Goal: Transaction & Acquisition: Purchase product/service

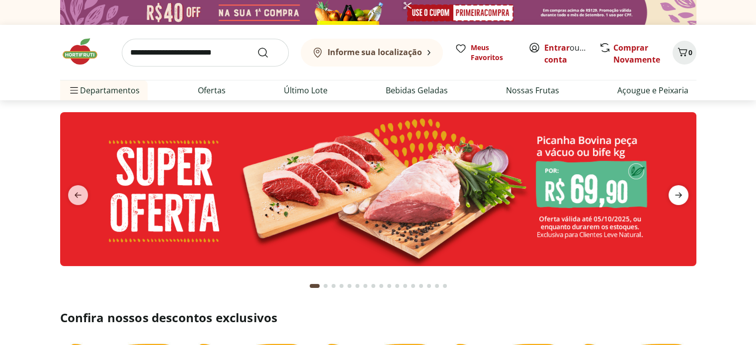
click at [676, 192] on icon "next" at bounding box center [678, 195] width 12 height 12
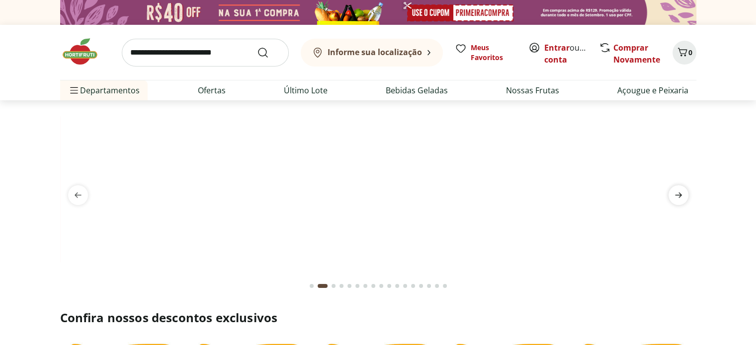
click at [677, 195] on icon "next" at bounding box center [678, 195] width 7 height 5
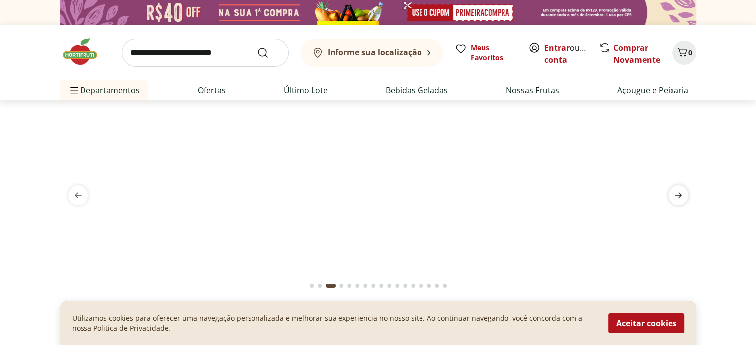
click at [677, 195] on icon "next" at bounding box center [678, 195] width 7 height 5
click at [677, 198] on icon "next" at bounding box center [678, 195] width 12 height 12
click at [677, 199] on icon "next" at bounding box center [678, 195] width 12 height 12
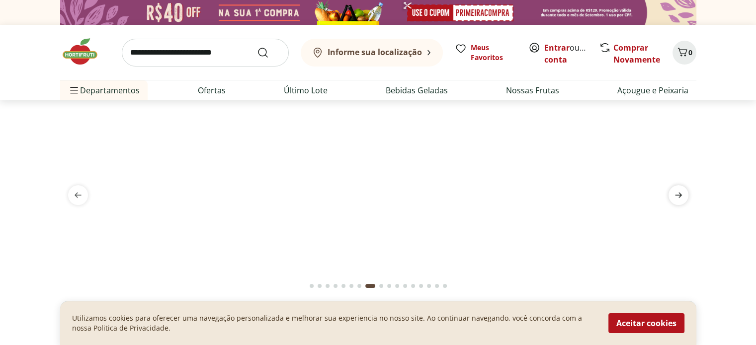
click at [677, 200] on icon "next" at bounding box center [678, 195] width 12 height 12
click at [678, 200] on icon "next" at bounding box center [678, 195] width 12 height 12
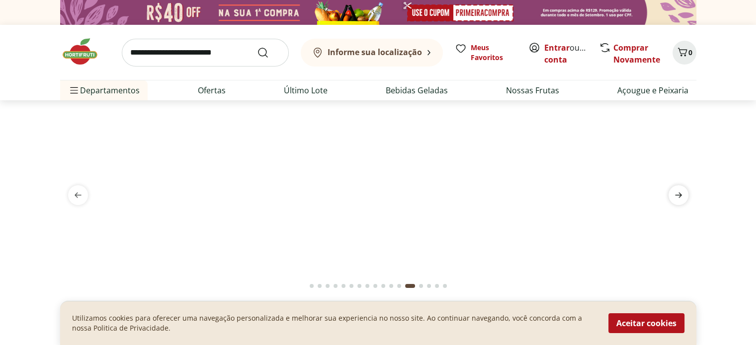
click at [678, 200] on icon "next" at bounding box center [678, 195] width 12 height 12
click at [83, 198] on span "previous" at bounding box center [78, 195] width 20 height 20
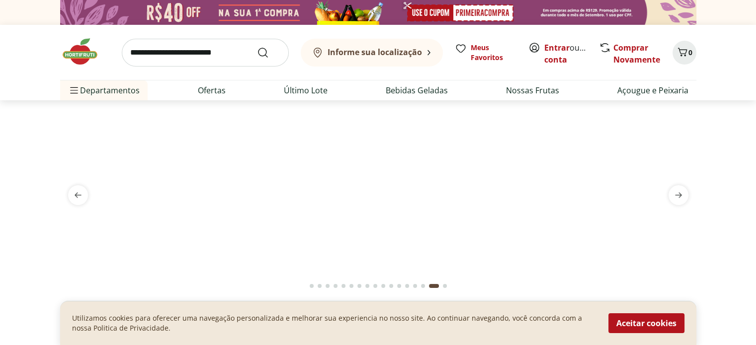
click at [360, 112] on img at bounding box center [378, 112] width 636 height 0
select select "**********"
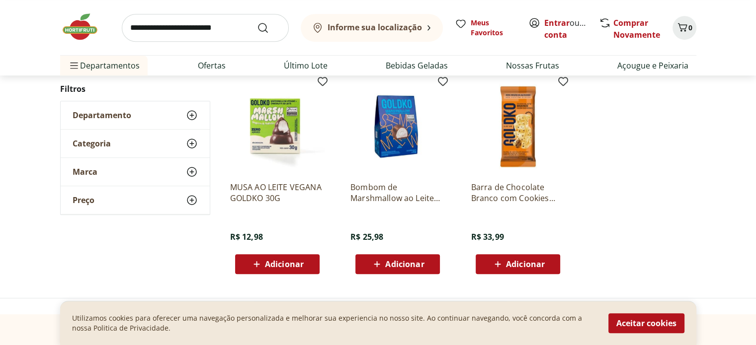
scroll to position [199, 0]
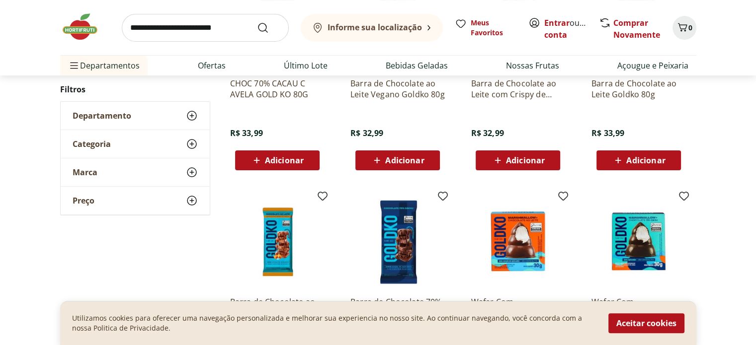
click at [76, 27] on img at bounding box center [85, 27] width 50 height 30
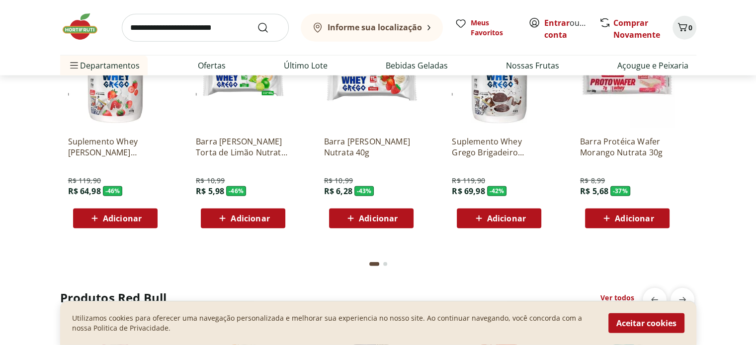
scroll to position [2485, 0]
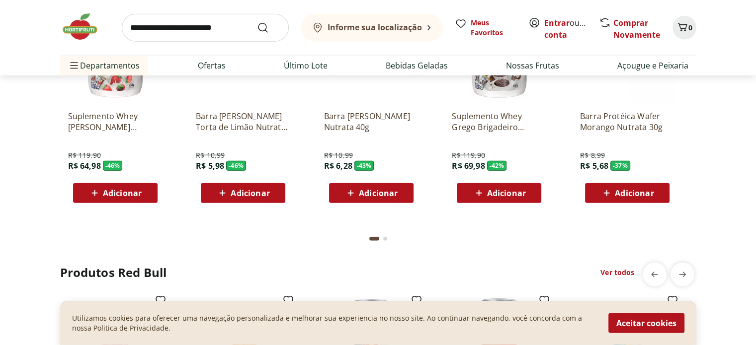
click at [216, 22] on input "search" at bounding box center [205, 28] width 167 height 28
type input "*******"
click at [257, 22] on button "Submit Search" at bounding box center [269, 28] width 24 height 12
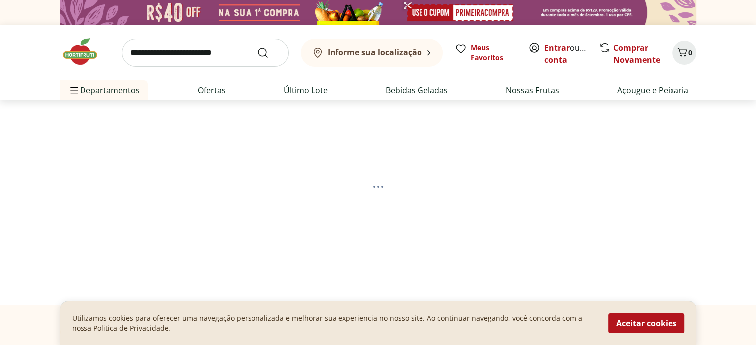
select select "**********"
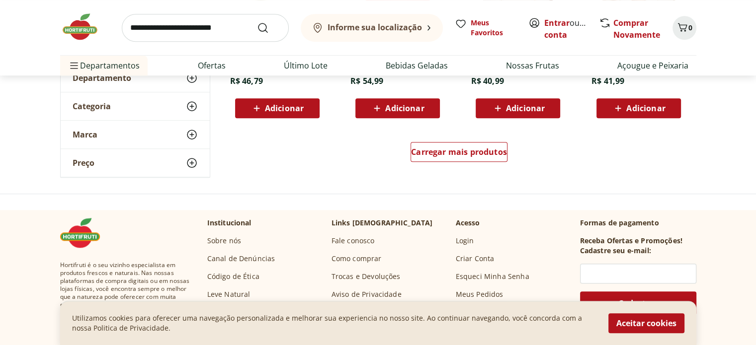
scroll to position [746, 0]
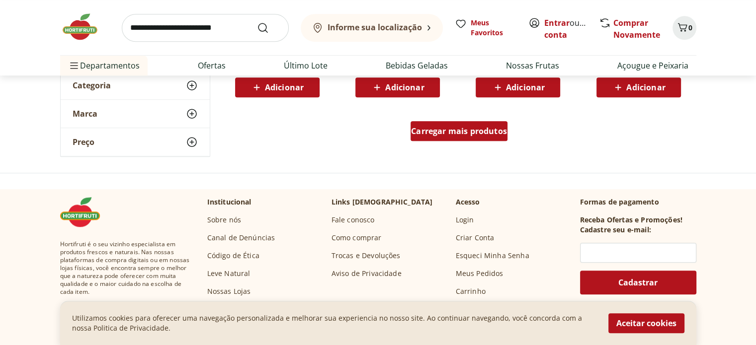
click at [454, 131] on span "Carregar mais produtos" at bounding box center [459, 131] width 96 height 8
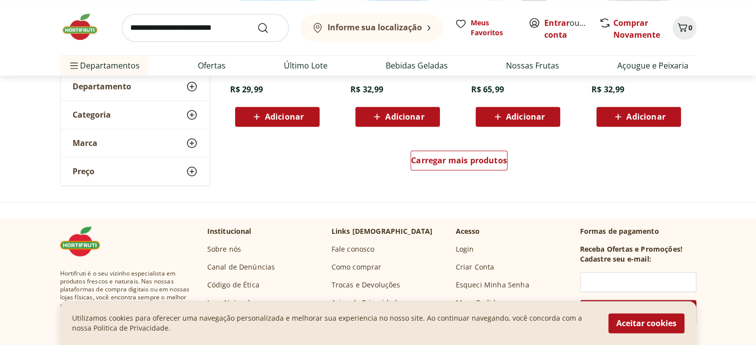
scroll to position [1392, 0]
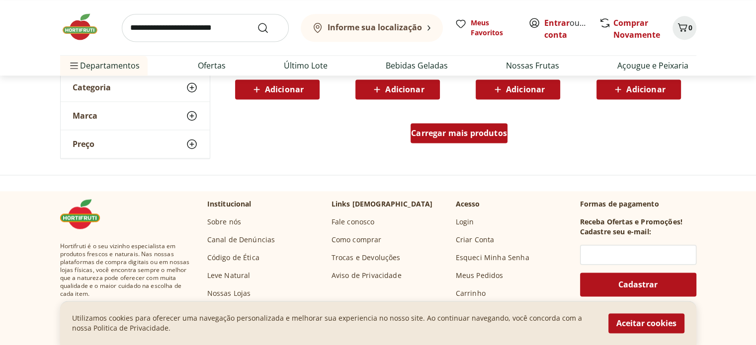
click at [475, 133] on span "Carregar mais produtos" at bounding box center [459, 133] width 96 height 8
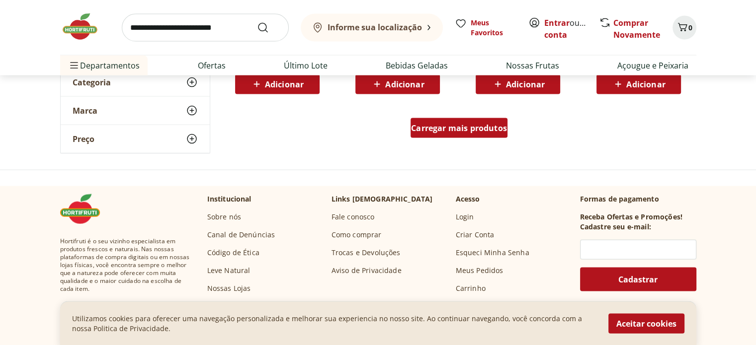
scroll to position [1988, 0]
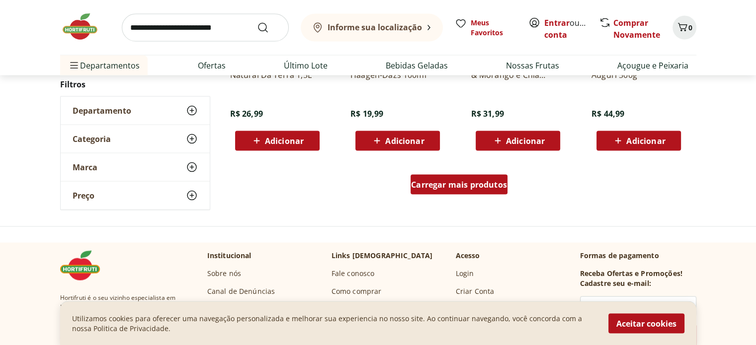
click at [440, 176] on div "Carregar mais produtos" at bounding box center [459, 185] width 97 height 20
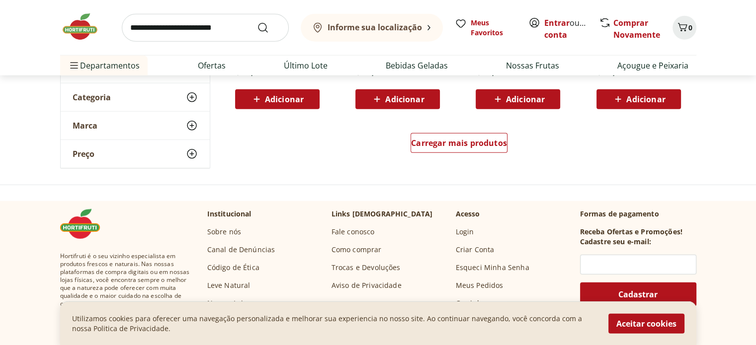
scroll to position [2684, 0]
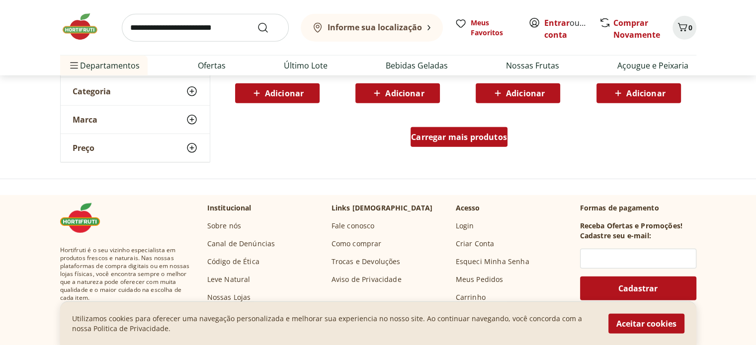
click at [465, 139] on span "Carregar mais produtos" at bounding box center [459, 137] width 96 height 8
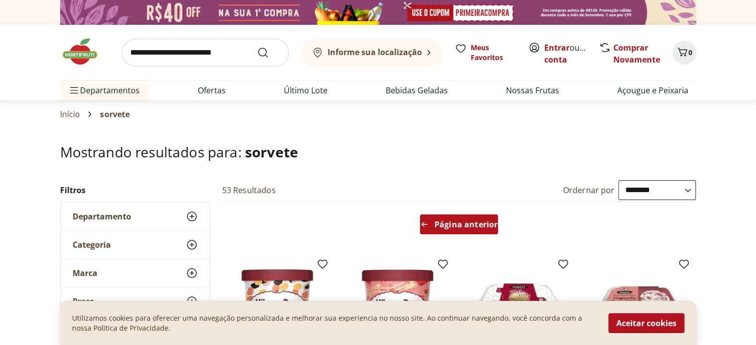
click at [451, 218] on div "Página anterior" at bounding box center [459, 225] width 78 height 20
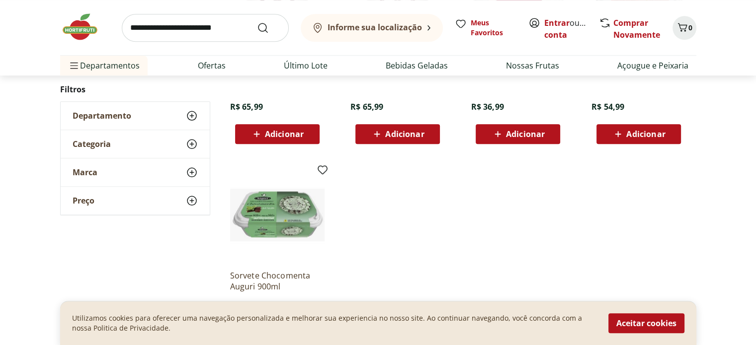
scroll to position [994, 0]
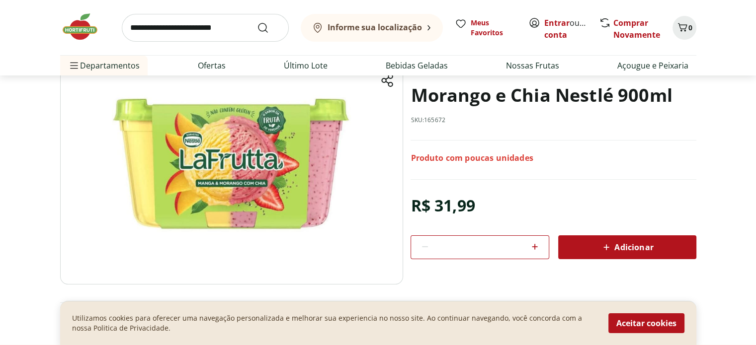
scroll to position [99, 0]
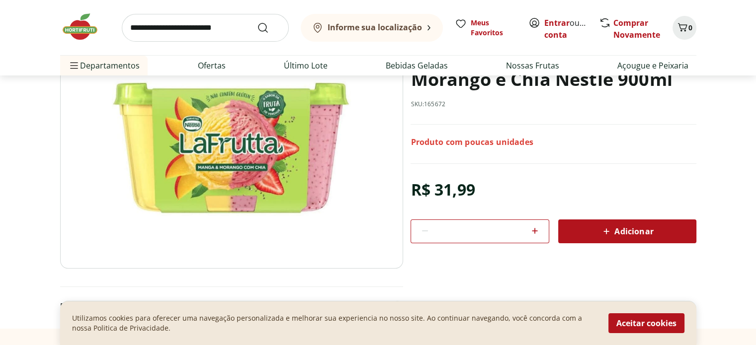
click at [244, 168] on img at bounding box center [231, 149] width 343 height 240
